Goal: Task Accomplishment & Management: Manage account settings

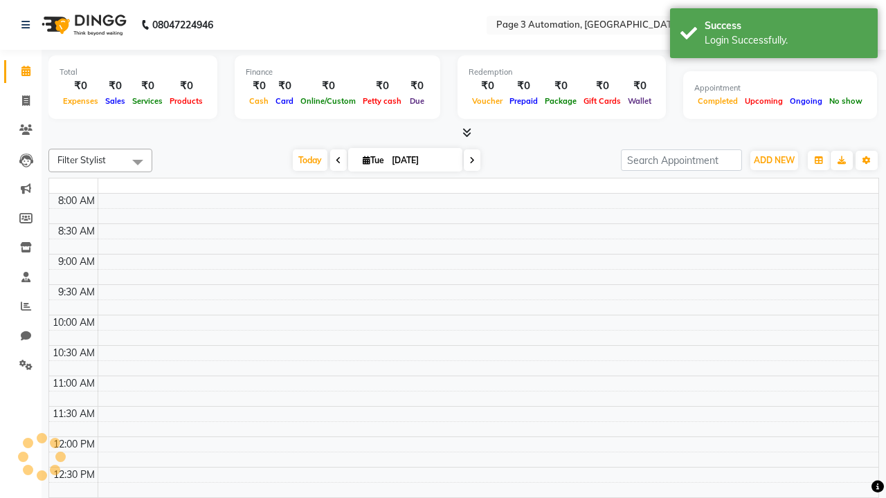
select select "en"
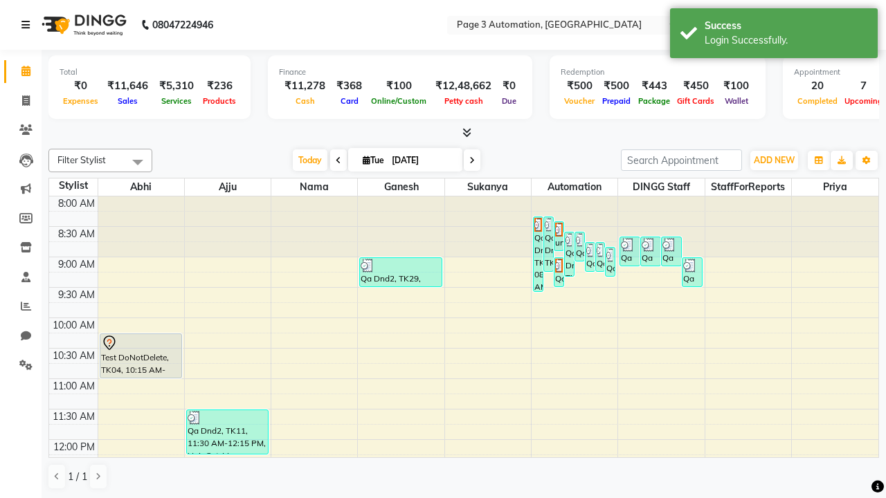
click at [28, 25] on icon at bounding box center [25, 25] width 8 height 10
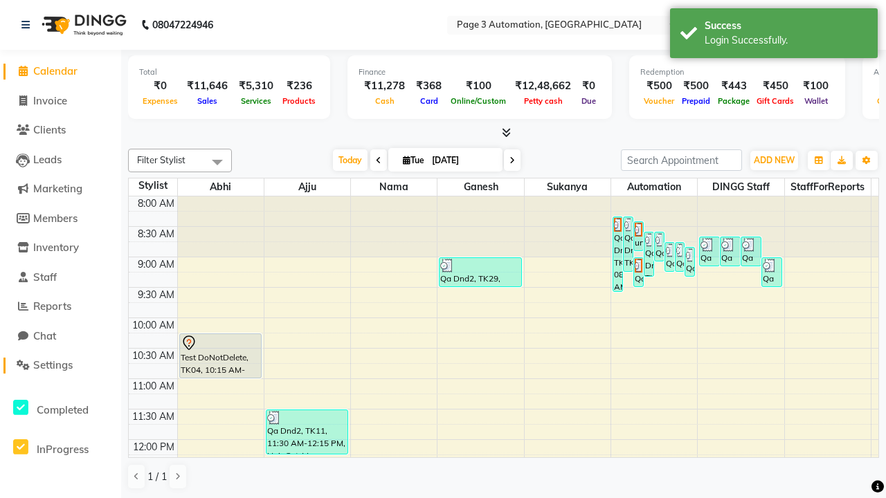
click at [60, 365] on span "Settings" at bounding box center [52, 364] width 39 height 13
